Goal: Find specific page/section: Find specific page/section

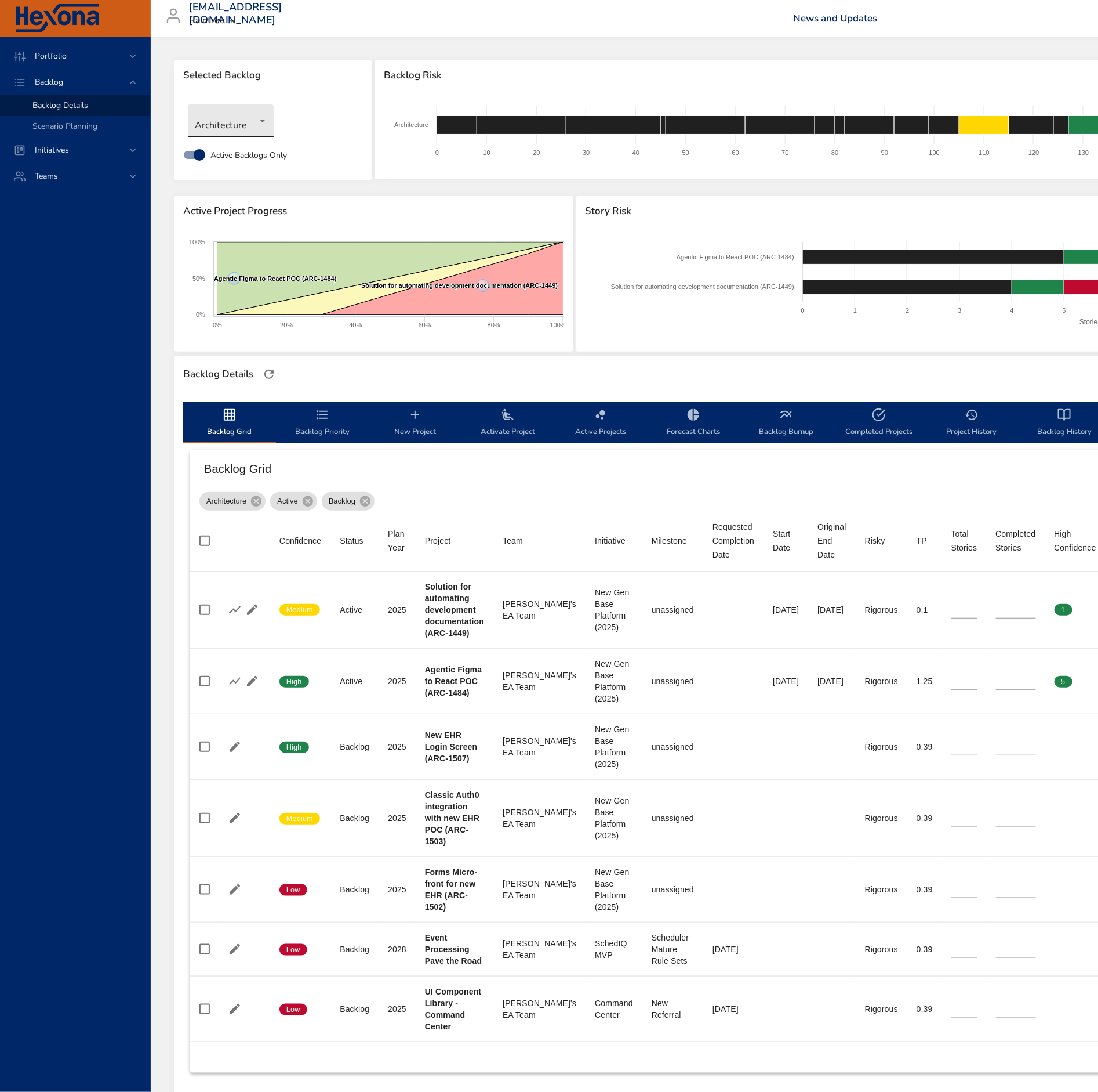
click at [236, 114] on body "Portfolio Backlog Backlog Details Scenario Planning Initiatives Teams [EMAIL_AD…" at bounding box center [549, 546] width 1098 height 1092
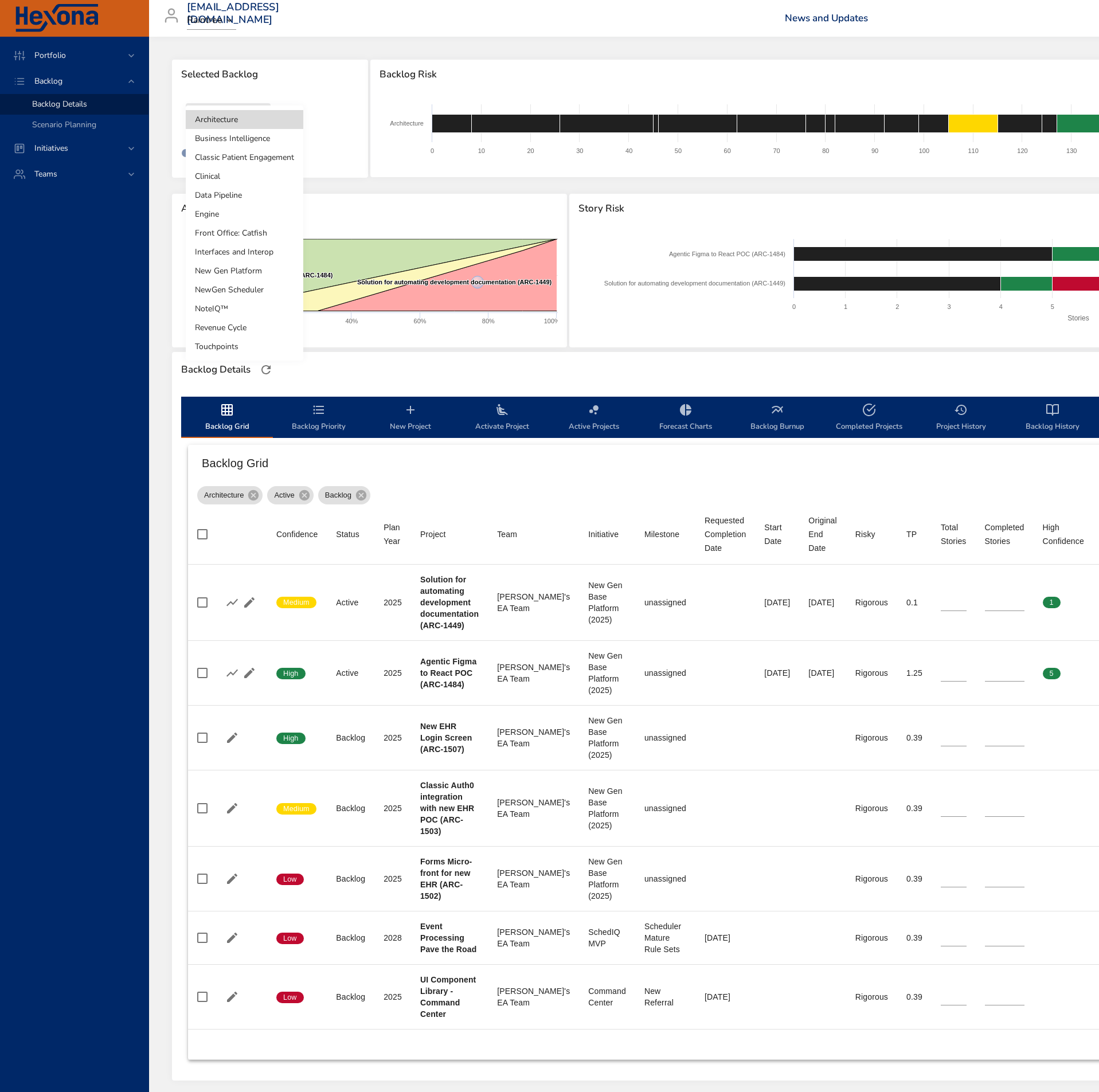
click at [255, 131] on li "Business Intelligence" at bounding box center [245, 138] width 117 height 19
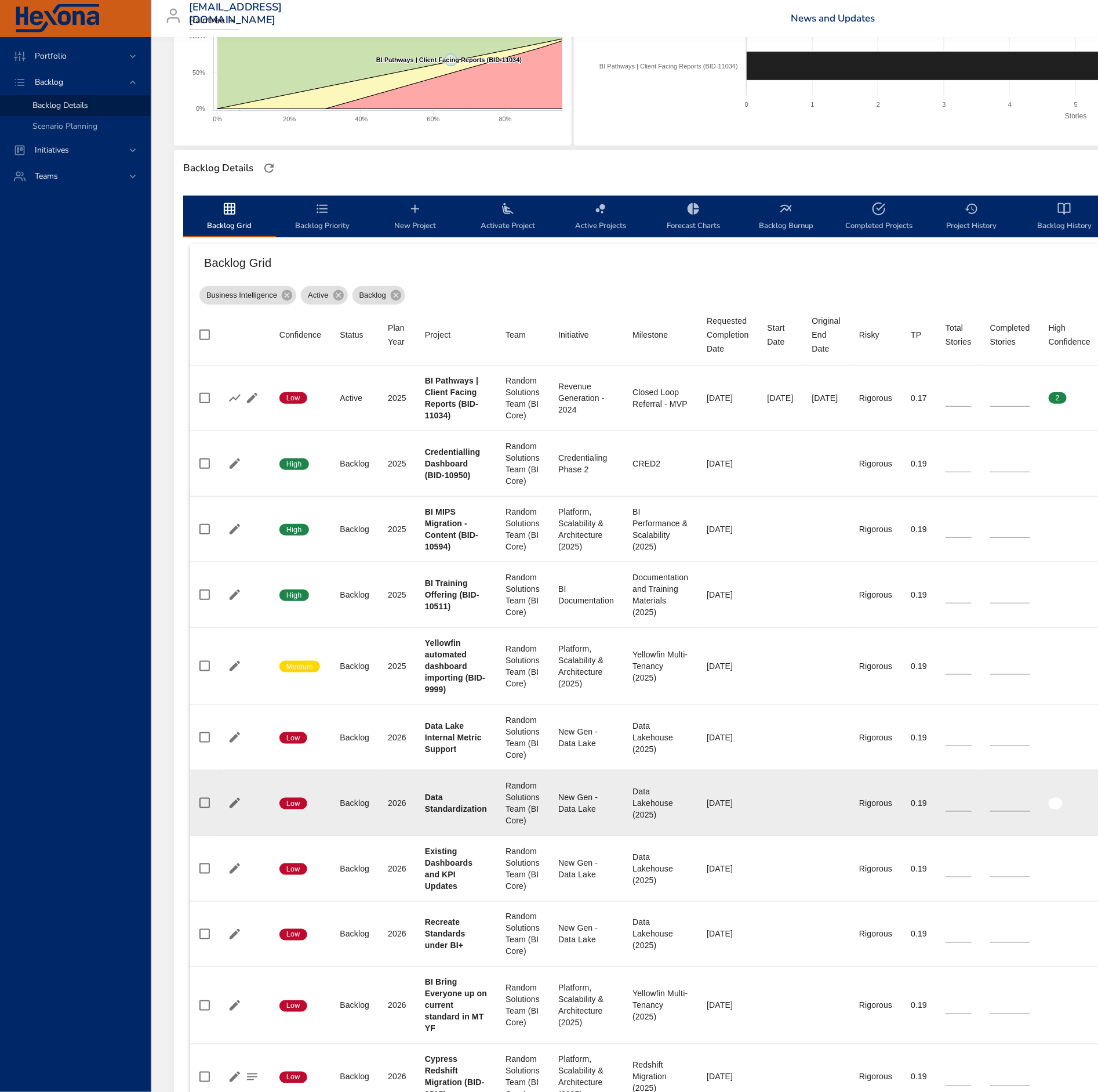
scroll to position [601, 0]
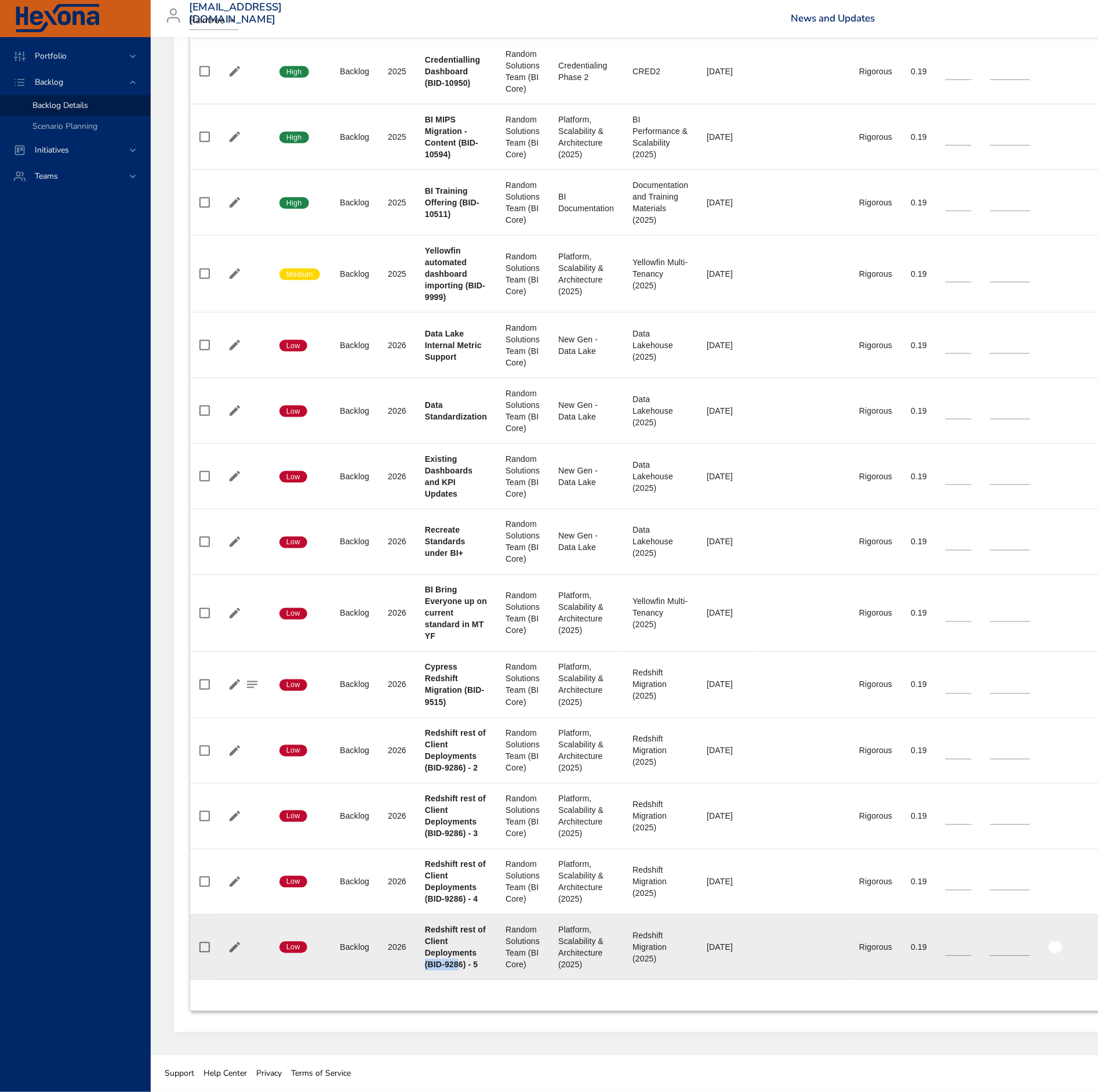
drag, startPoint x: 460, startPoint y: 963, endPoint x: 425, endPoint y: 963, distance: 35.0
click at [425, 963] on b "Redshift rest of Client Deployments (BID-9286) - 5" at bounding box center [456, 947] width 61 height 44
click at [426, 964] on b "Redshift rest of Client Deployments (BID-9286) - 5" at bounding box center [456, 947] width 61 height 44
drag, startPoint x: 428, startPoint y: 964, endPoint x: 463, endPoint y: 967, distance: 35.1
click at [463, 967] on b "Redshift rest of Client Deployments (BID-9286) - 5" at bounding box center [456, 947] width 61 height 44
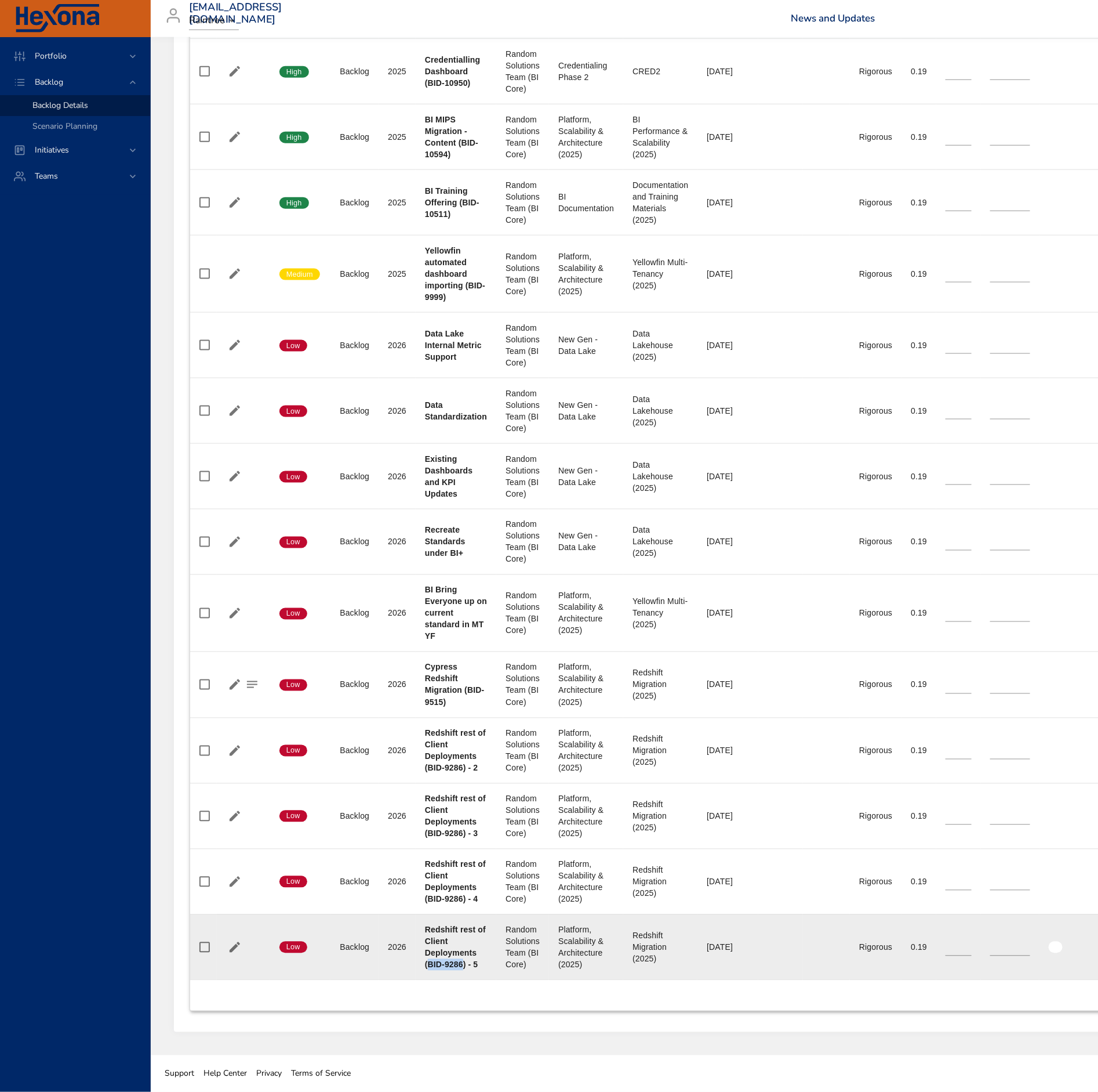
click at [463, 967] on b "Redshift rest of Client Deployments (BID-9286) - 5" at bounding box center [456, 947] width 61 height 44
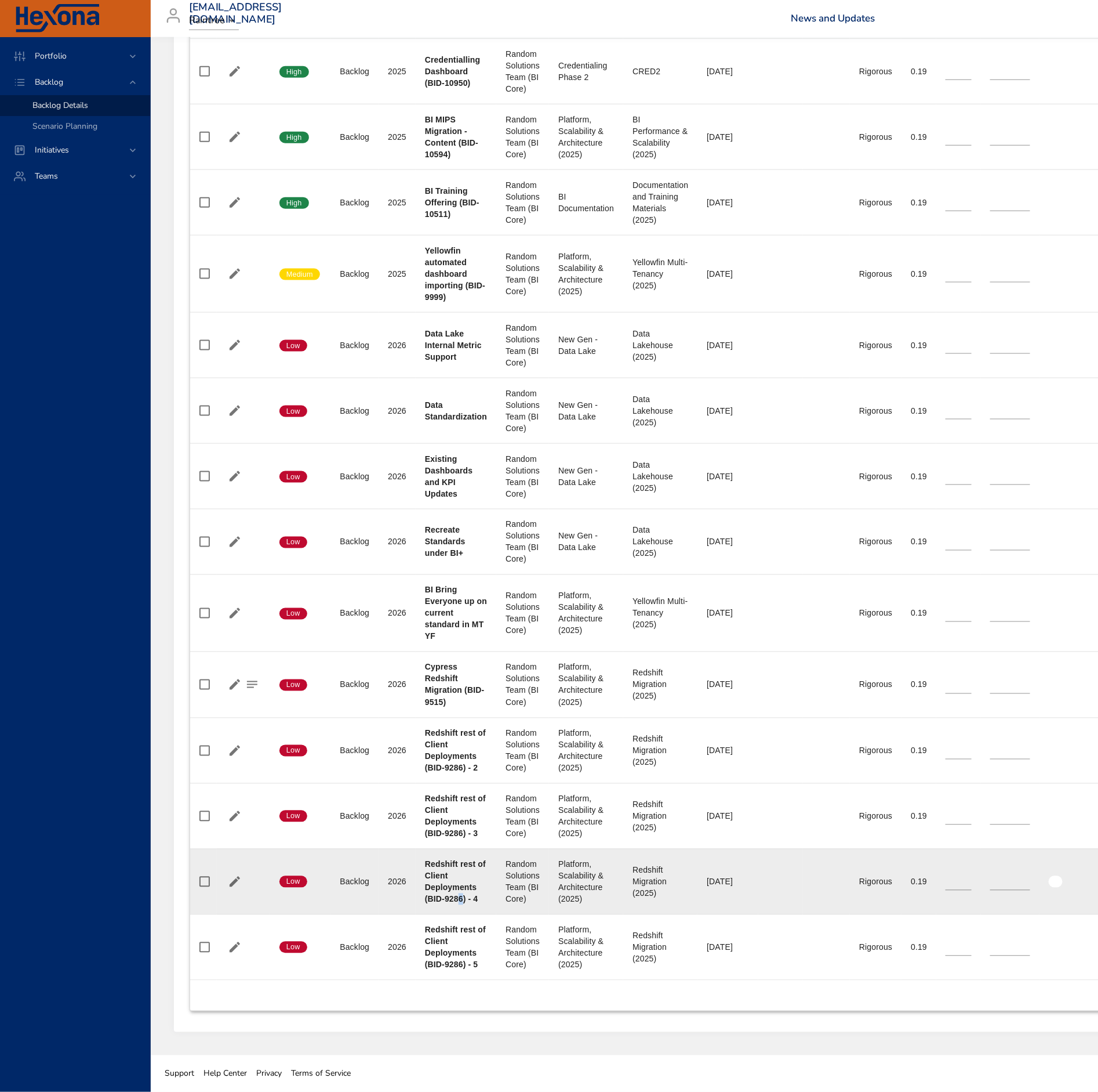
click at [460, 898] on b "Redshift rest of Client Deployments (BID-9286) - 4" at bounding box center [456, 882] width 61 height 44
click at [456, 893] on div "Redshift rest of Client Deployments (BID-9286) - 4" at bounding box center [456, 882] width 62 height 46
click at [461, 898] on b "Redshift rest of Client Deployments (BID-9286) - 4" at bounding box center [456, 882] width 61 height 44
click at [460, 898] on b "Redshift rest of Client Deployments (BID-9286) - 4" at bounding box center [456, 882] width 61 height 44
click at [435, 892] on div "Redshift rest of Client Deployments (BID-9286) - 4" at bounding box center [456, 882] width 62 height 46
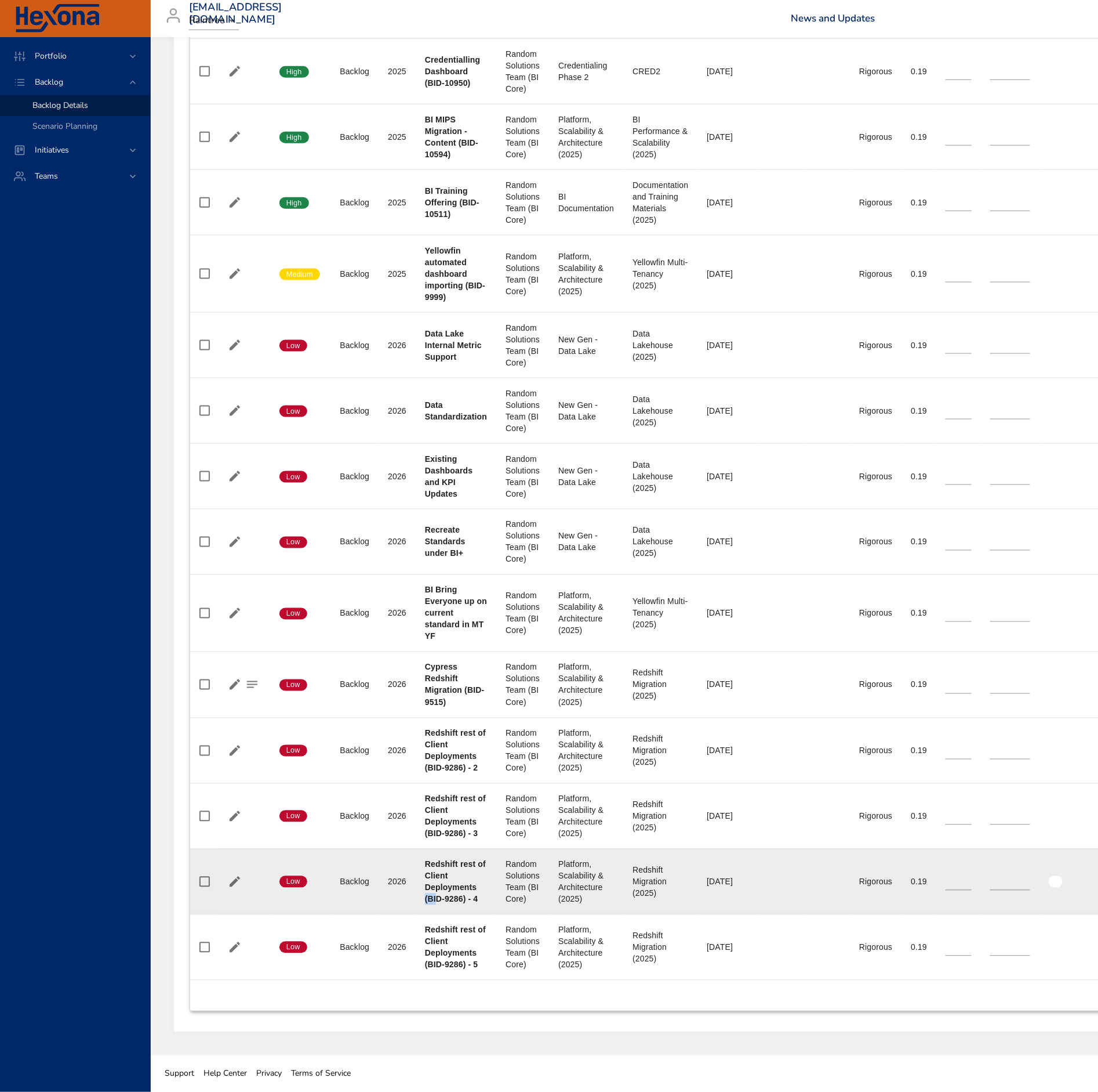
drag, startPoint x: 424, startPoint y: 895, endPoint x: 437, endPoint y: 896, distance: 13.0
click at [437, 896] on b "Redshift rest of Client Deployments (BID-9286) - 4" at bounding box center [456, 882] width 61 height 44
click at [440, 900] on b "Redshift rest of Client Deployments (BID-9286) - 4" at bounding box center [456, 882] width 61 height 44
click at [428, 896] on b "Redshift rest of Client Deployments (BID-9286) - 4" at bounding box center [456, 882] width 61 height 44
drag, startPoint x: 434, startPoint y: 896, endPoint x: 462, endPoint y: 900, distance: 28.3
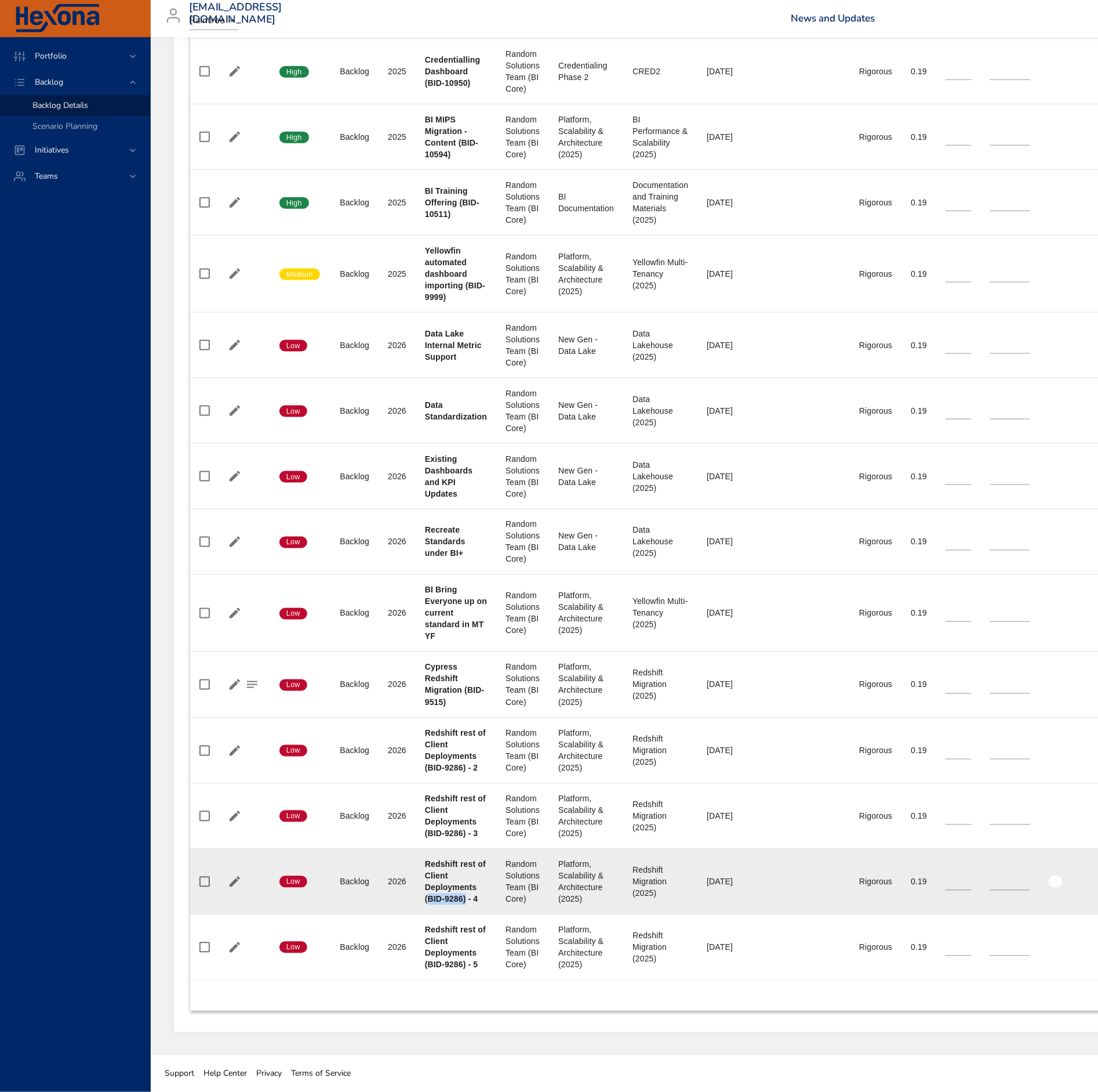
click at [462, 900] on b "Redshift rest of Client Deployments (BID-9286) - 4" at bounding box center [456, 882] width 61 height 44
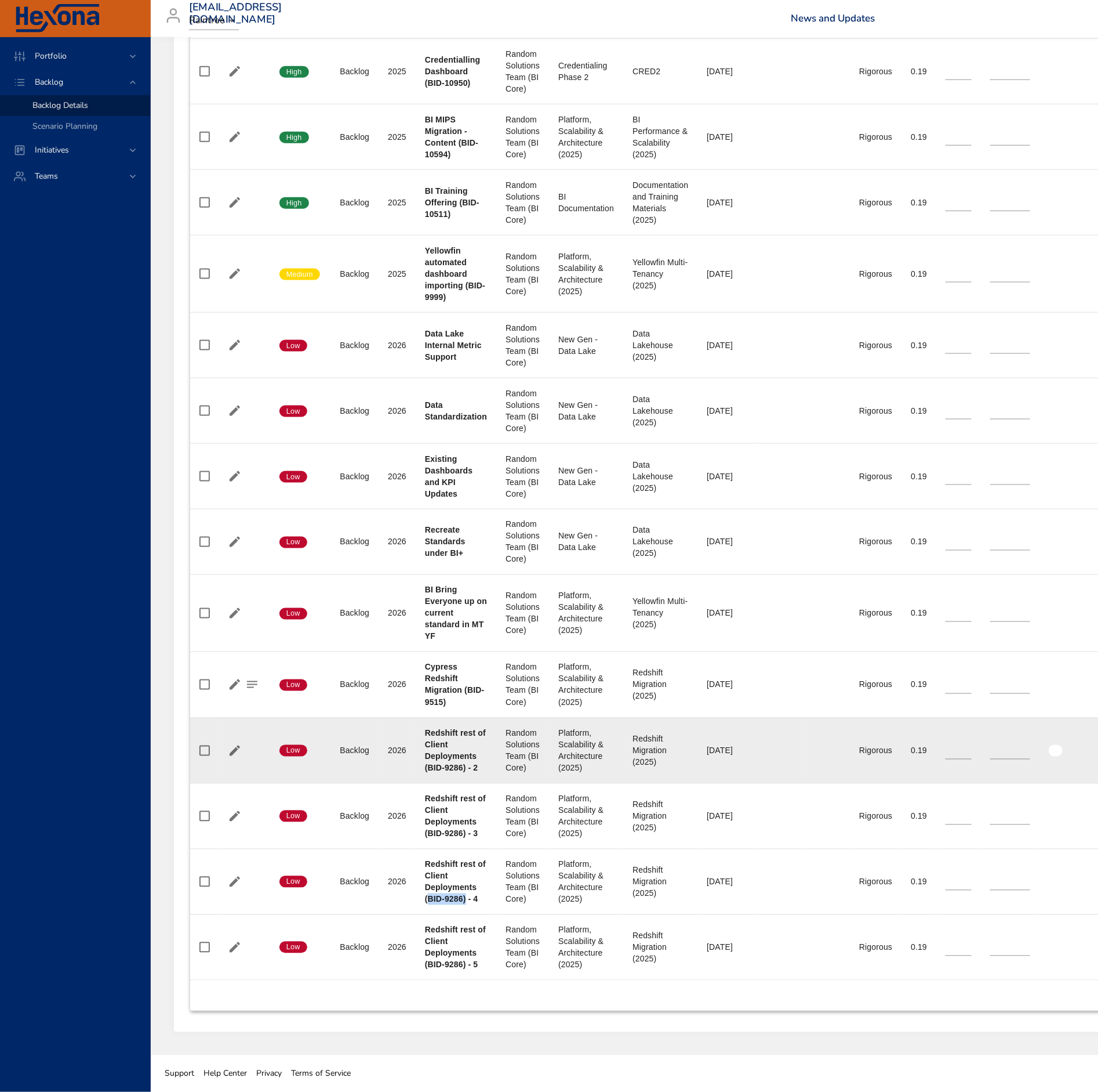
copy b "BID-9286)"
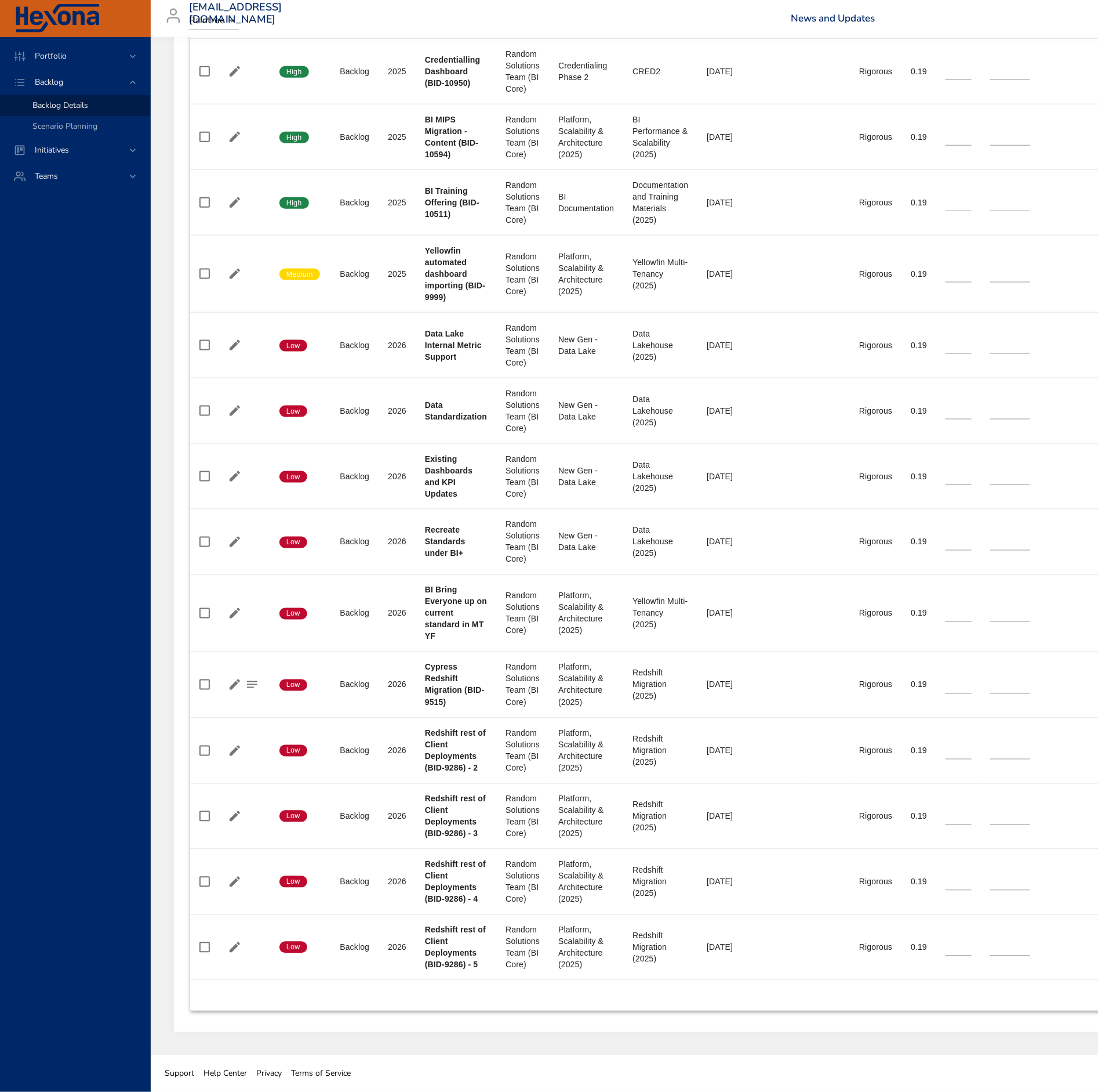
drag, startPoint x: 427, startPoint y: 690, endPoint x: 57, endPoint y: 774, distance: 379.4
click at [57, 774] on div "Portfolio Backlog Backlog Details Scenario Planning Initiatives Teams" at bounding box center [75, 565] width 151 height 1055
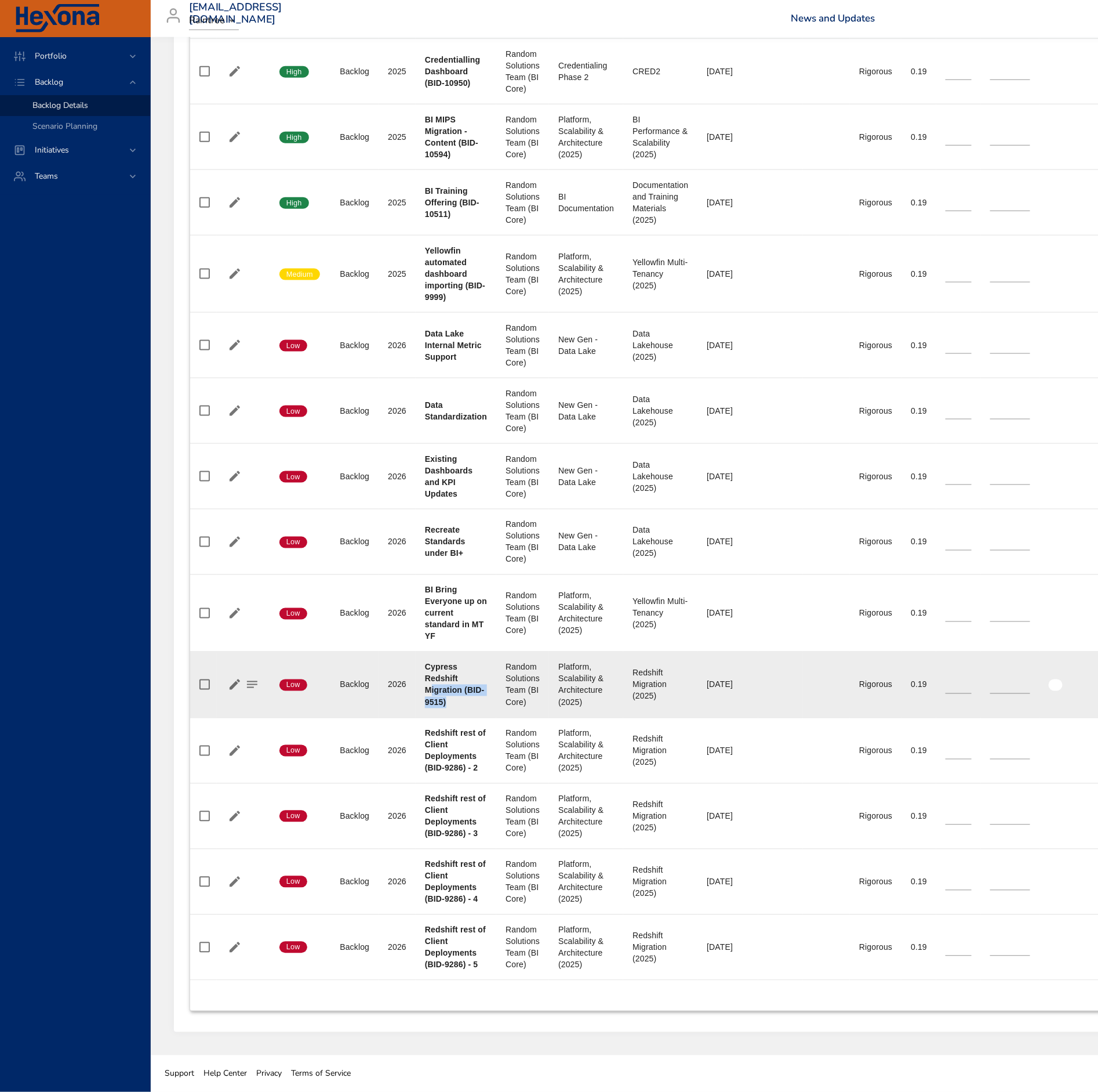
drag, startPoint x: 460, startPoint y: 705, endPoint x: 432, endPoint y: 686, distance: 33.8
click at [432, 686] on div "Cypress Redshift Migration (BID-9515)" at bounding box center [456, 684] width 62 height 46
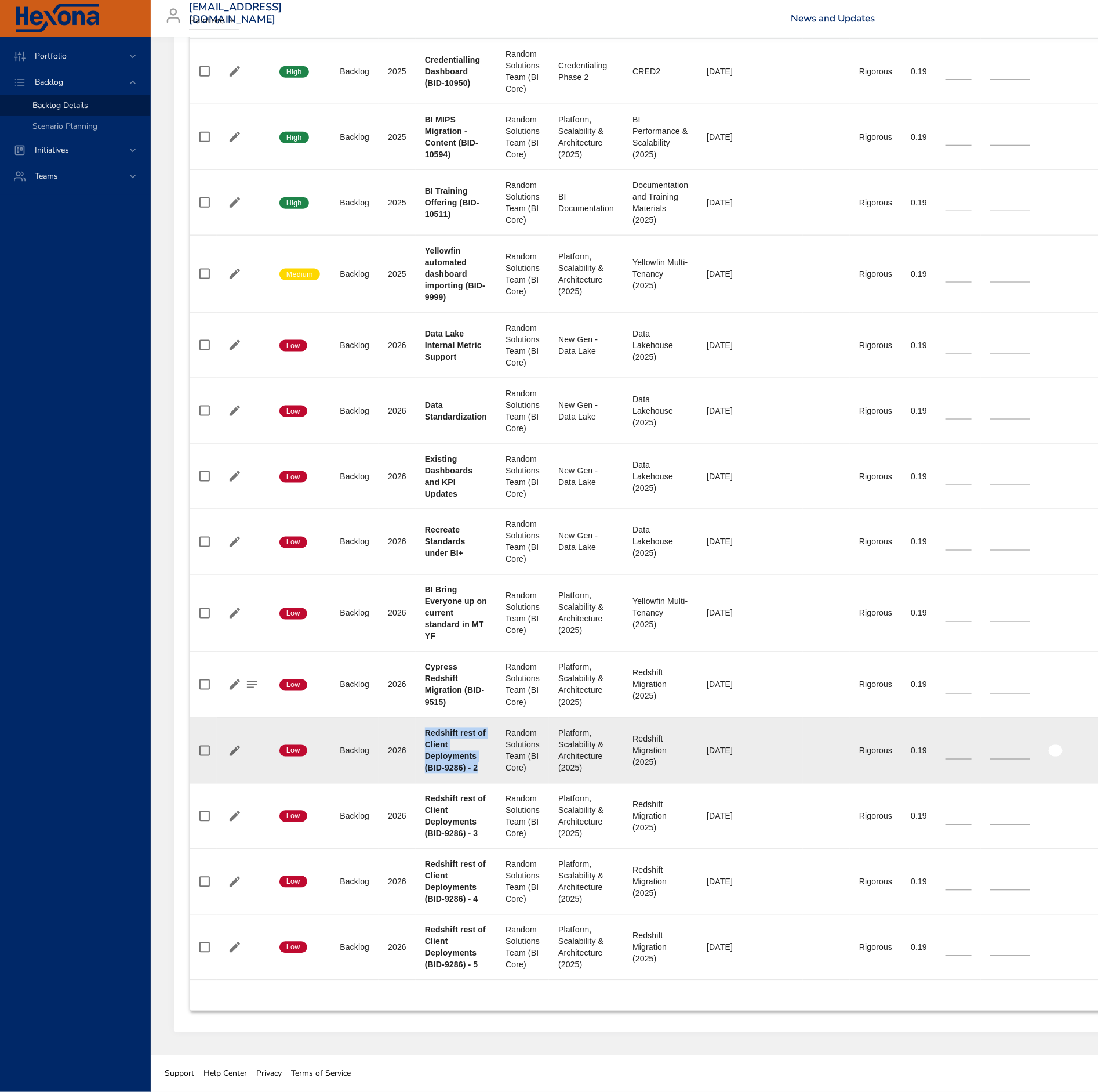
drag, startPoint x: 484, startPoint y: 773, endPoint x: 414, endPoint y: 730, distance: 82.2
click at [416, 730] on td "Project Redshift rest of Client Deployments (BID-9286) - 2" at bounding box center [456, 750] width 81 height 66
click at [485, 763] on div "Redshift rest of Client Deployments (BID-9286) - 2" at bounding box center [456, 751] width 62 height 46
drag, startPoint x: 486, startPoint y: 767, endPoint x: 423, endPoint y: 730, distance: 73.1
click at [423, 730] on td "Project Redshift rest of Client Deployments (BID-9286) - 2" at bounding box center [456, 750] width 81 height 66
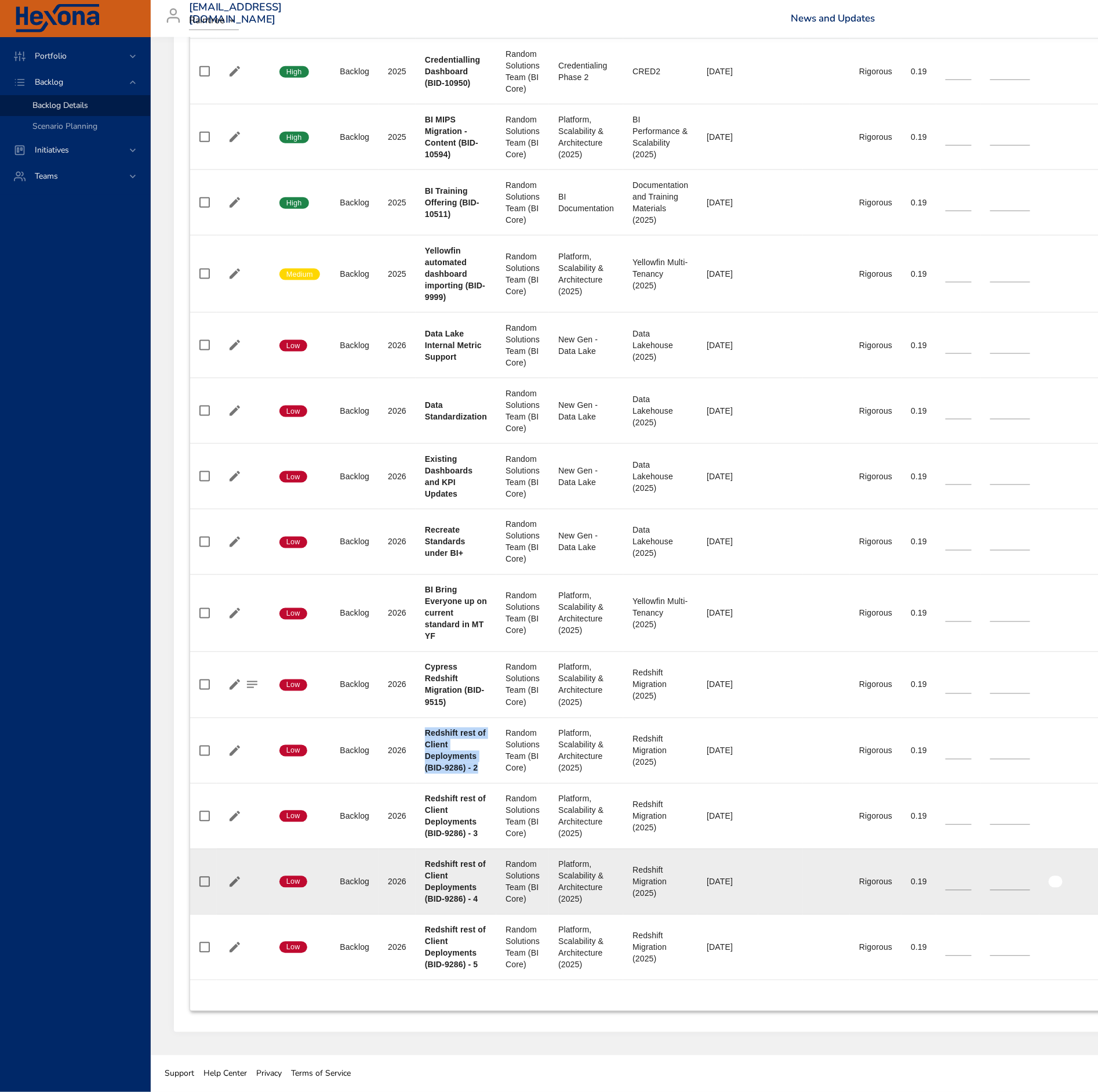
copy b "Redshift rest of Client Deployments (BID-9286) - 2"
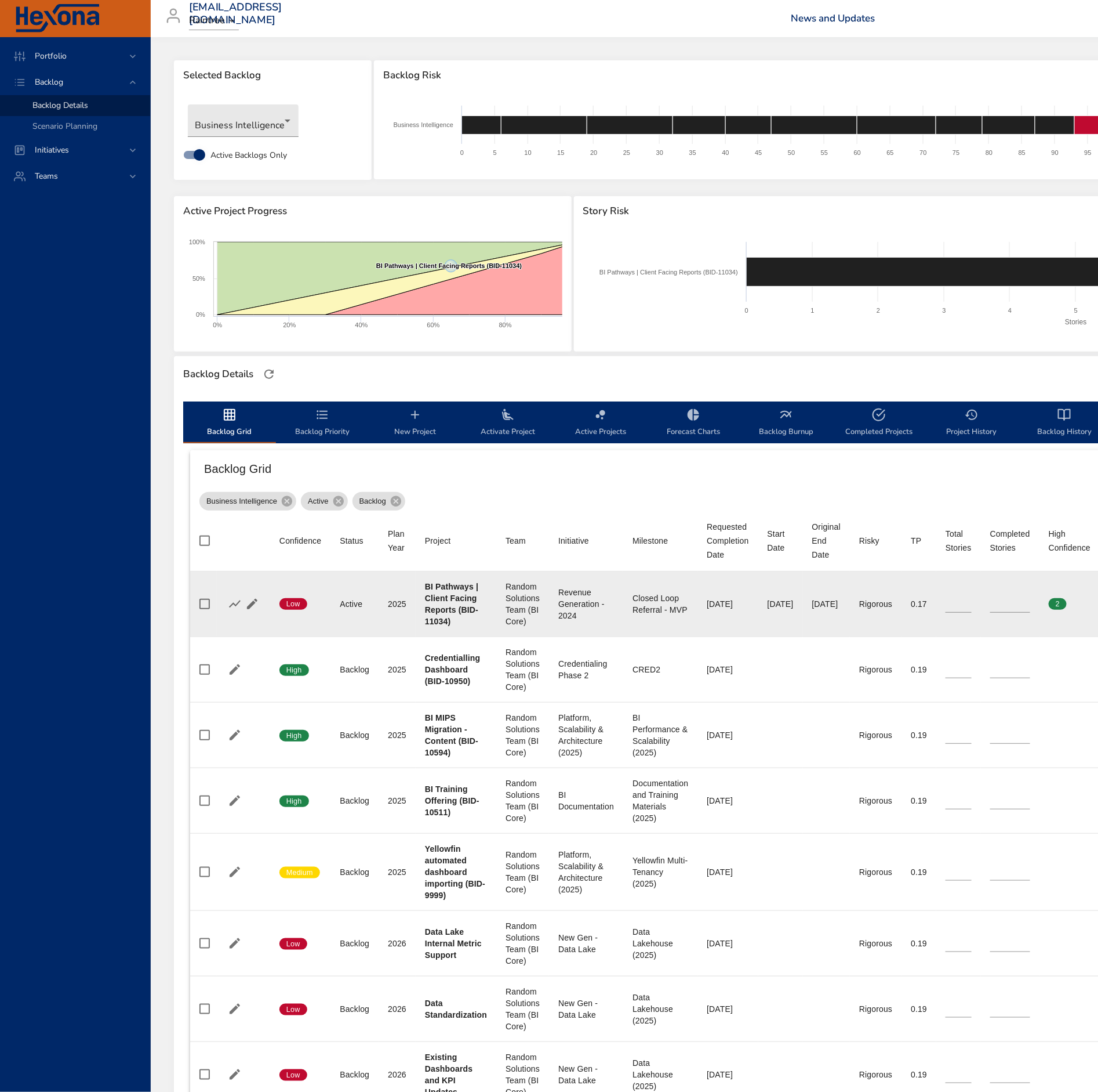
scroll to position [87, 0]
